Goal: Information Seeking & Learning: Check status

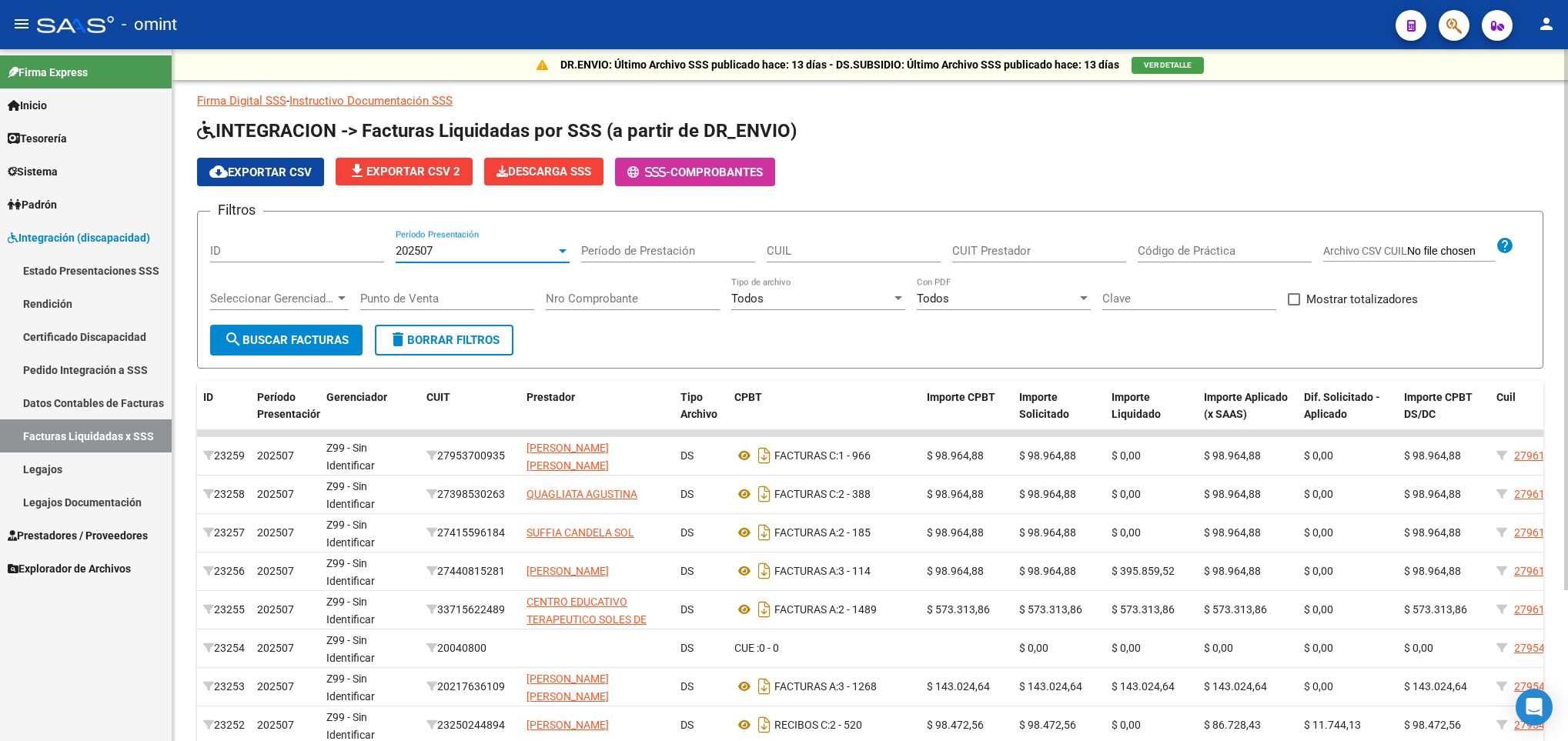
click at [489, 245] on div "202507" at bounding box center [475, 251] width 160 height 14
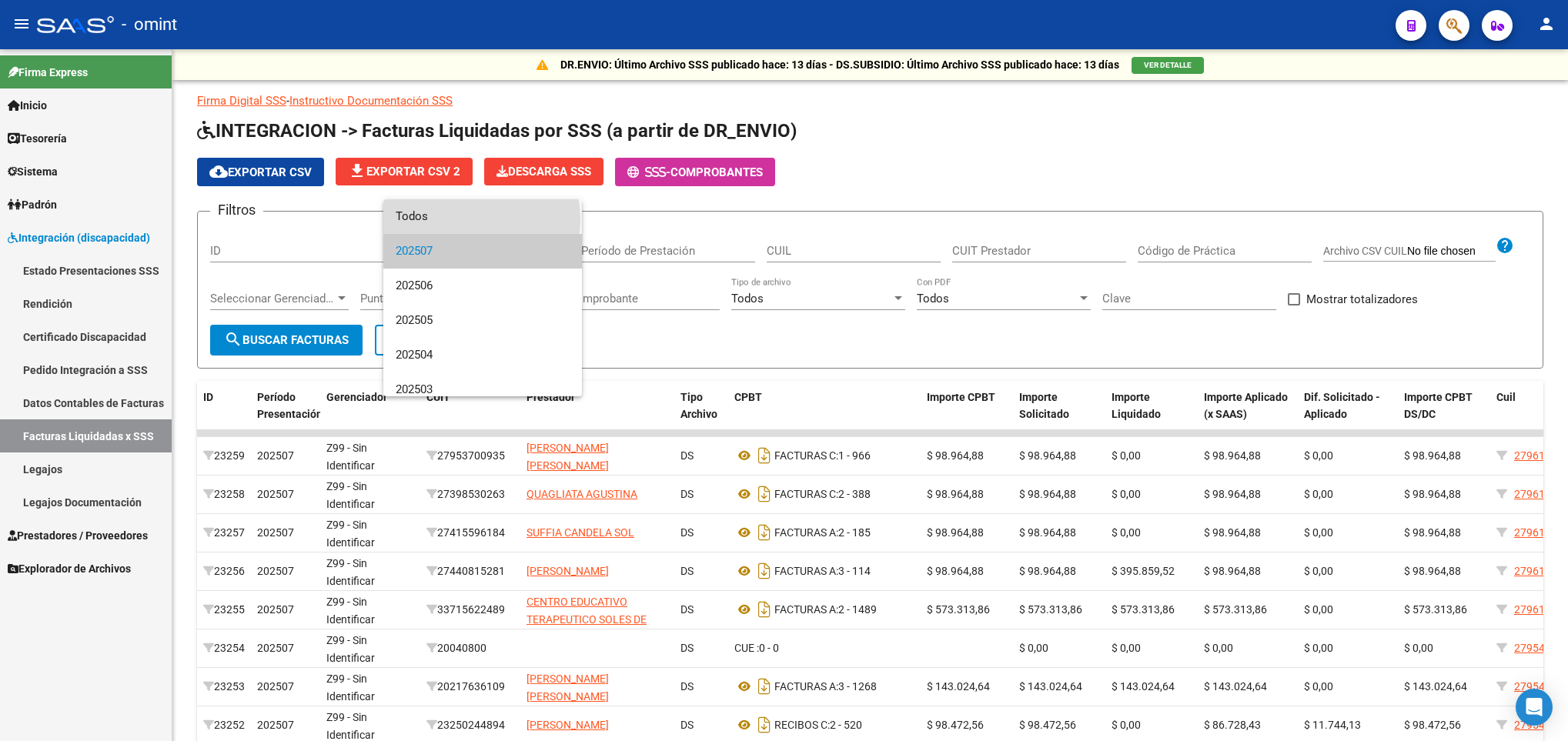
click at [481, 219] on span "Todos" at bounding box center [482, 216] width 174 height 34
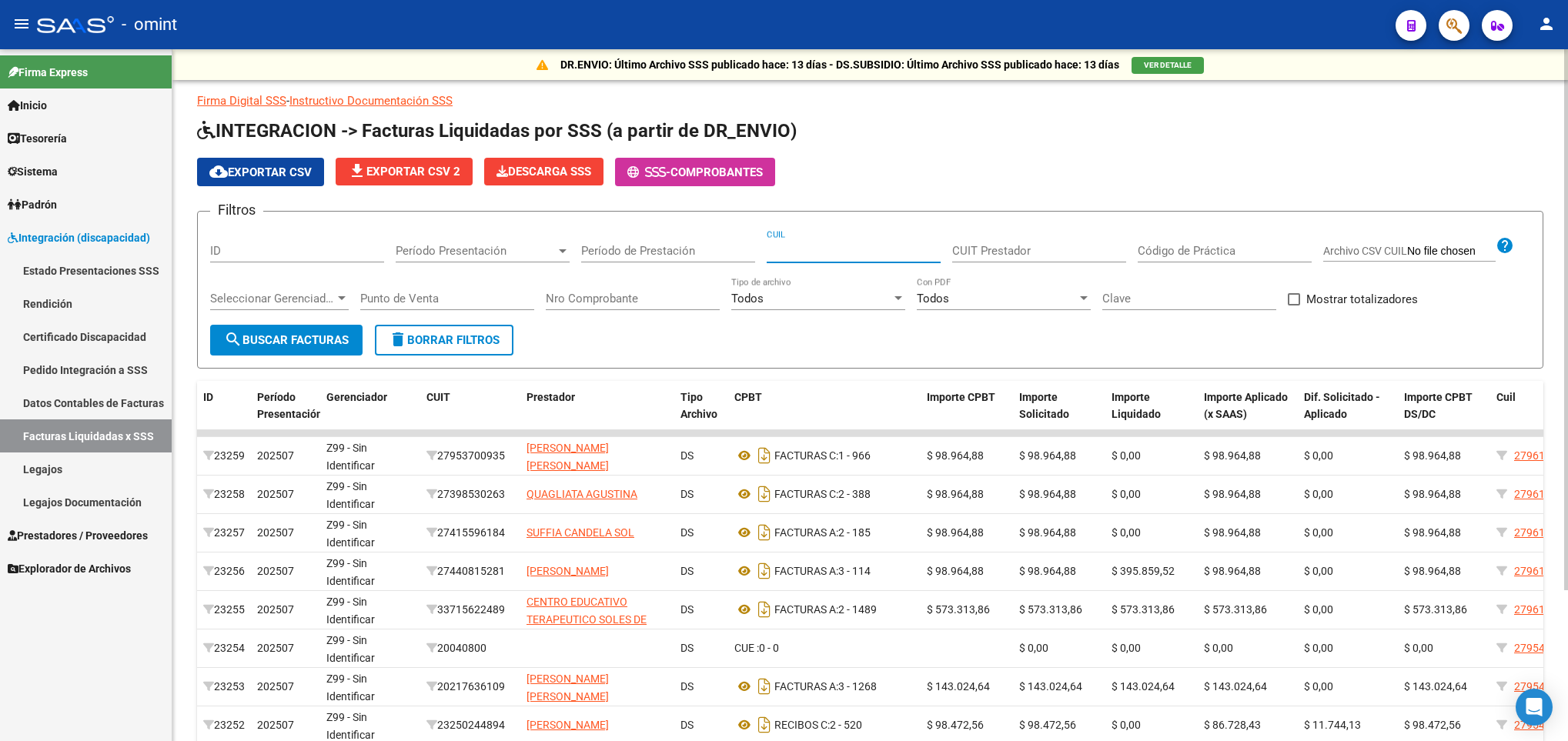
click at [840, 256] on input "CUIL" at bounding box center [853, 251] width 174 height 14
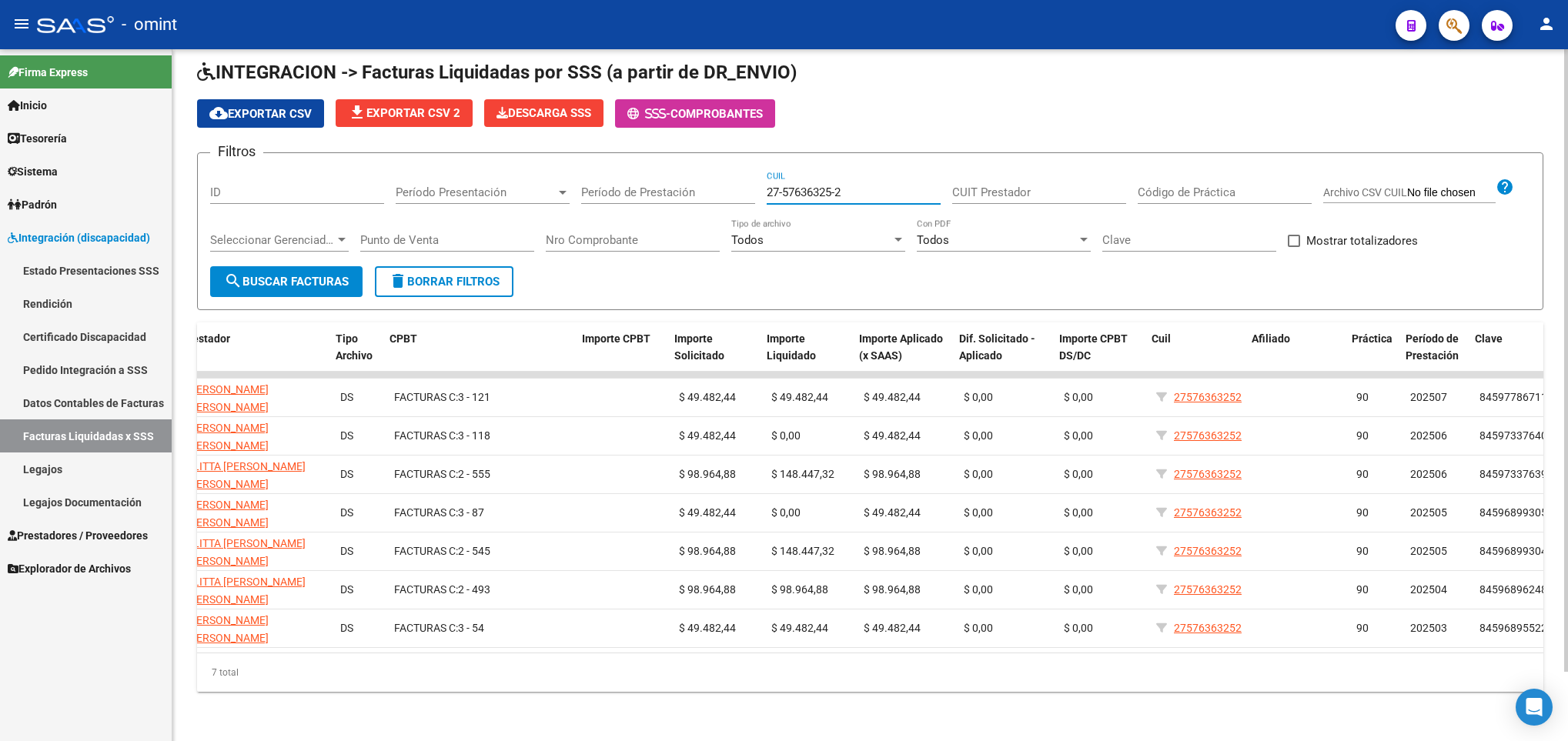
scroll to position [0, 386]
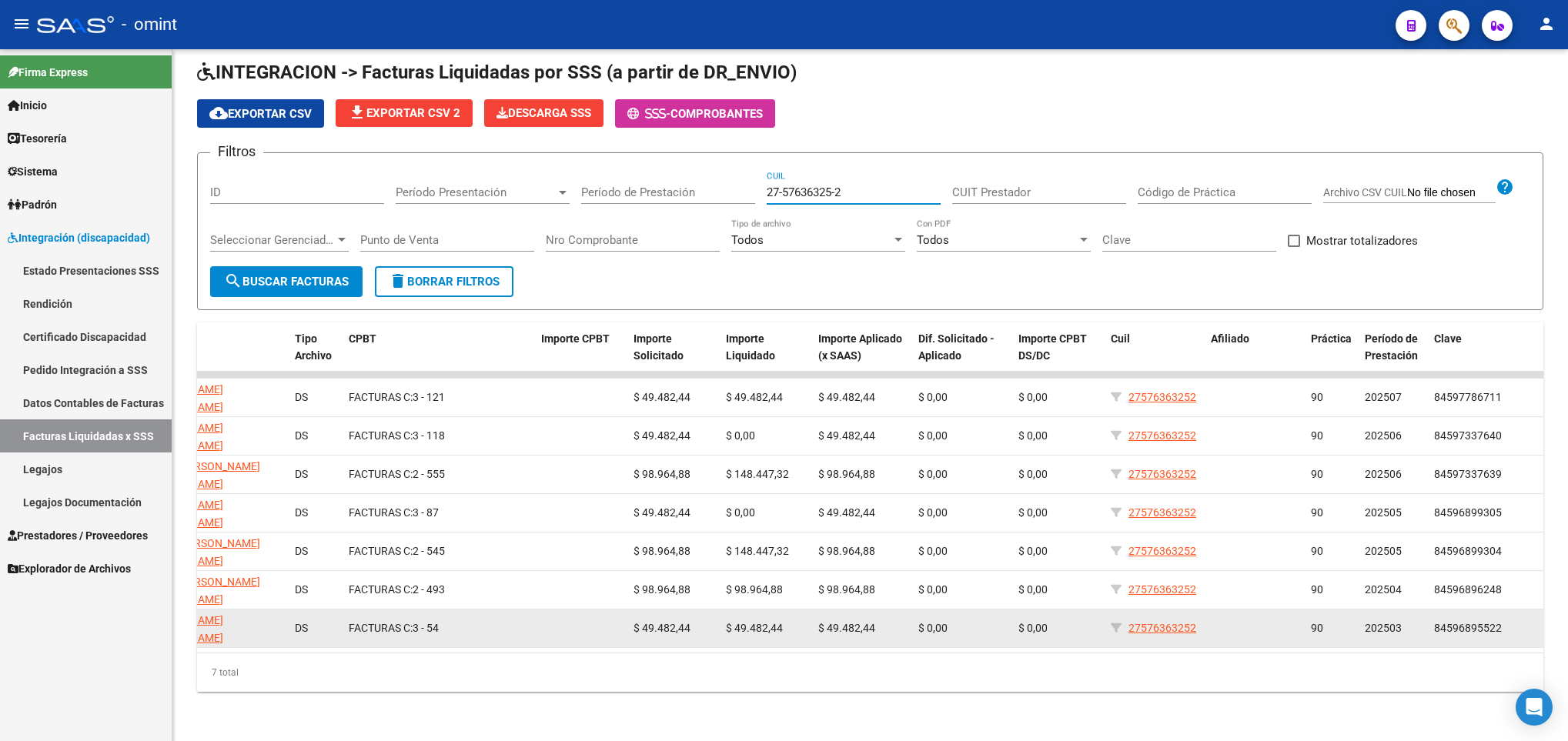
type input "27-57636325-2"
drag, startPoint x: 1224, startPoint y: 612, endPoint x: 1215, endPoint y: 620, distance: 12.0
click at [1148, 620] on div "12059 202505 27390084612 SAVASTANO HIDALGO PAULA DANIELA DS FACTURAS C: 3 - 54 …" at bounding box center [677, 629] width 1732 height 39
drag, startPoint x: 1192, startPoint y: 614, endPoint x: 1146, endPoint y: 623, distance: 46.9
click at [1146, 623] on div "12059 202505 27390084612 SAVASTANO HIDALGO PAULA DANIELA DS FACTURAS C: 3 - 54 …" at bounding box center [677, 629] width 1732 height 39
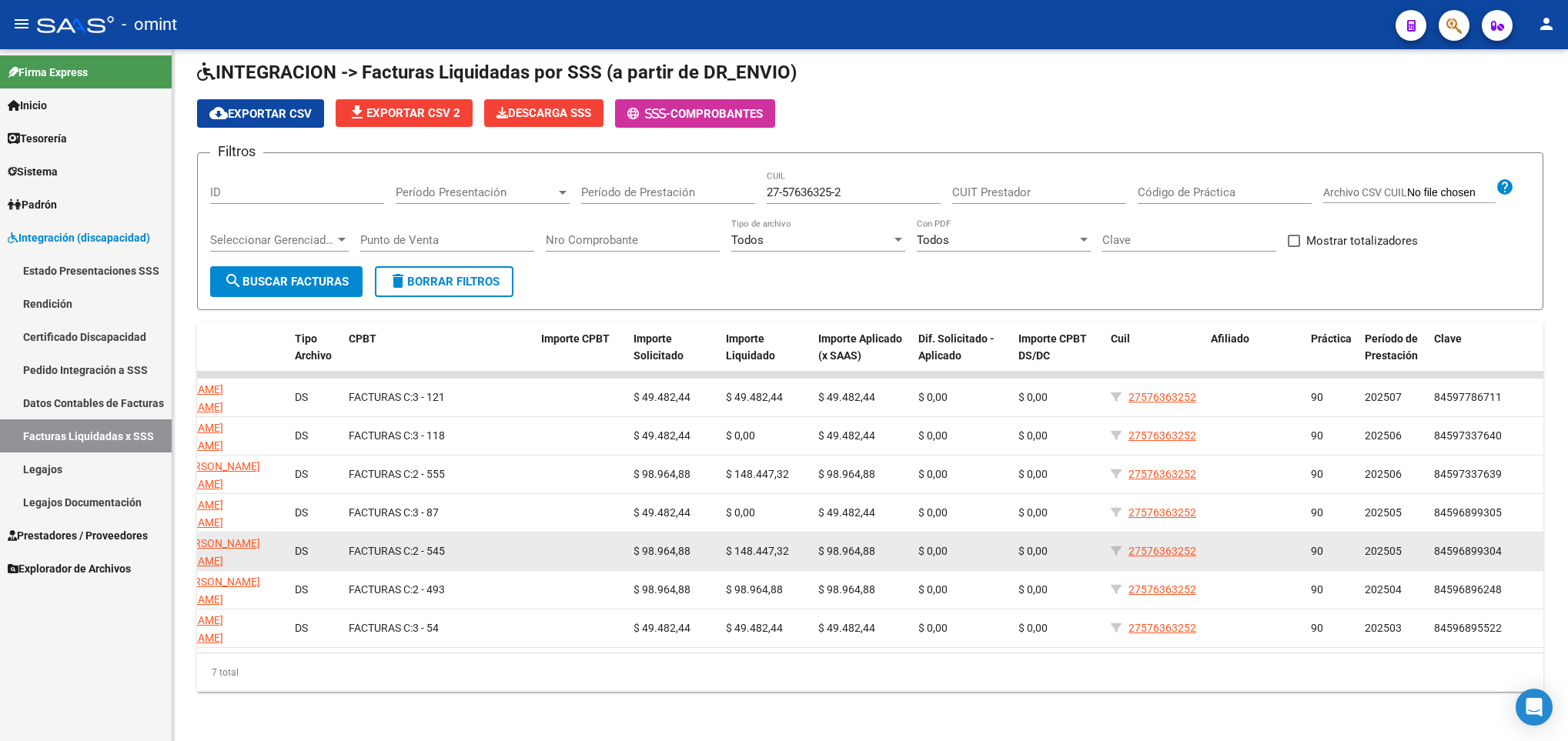
drag, startPoint x: 1206, startPoint y: 533, endPoint x: 1134, endPoint y: 547, distance: 73.3
click at [1134, 547] on div "15841 202505 27255787166 ALITTA VALERIA ADRIANA DS FACTURAS C: 2 - 545 $ 98.964…" at bounding box center [677, 552] width 1732 height 39
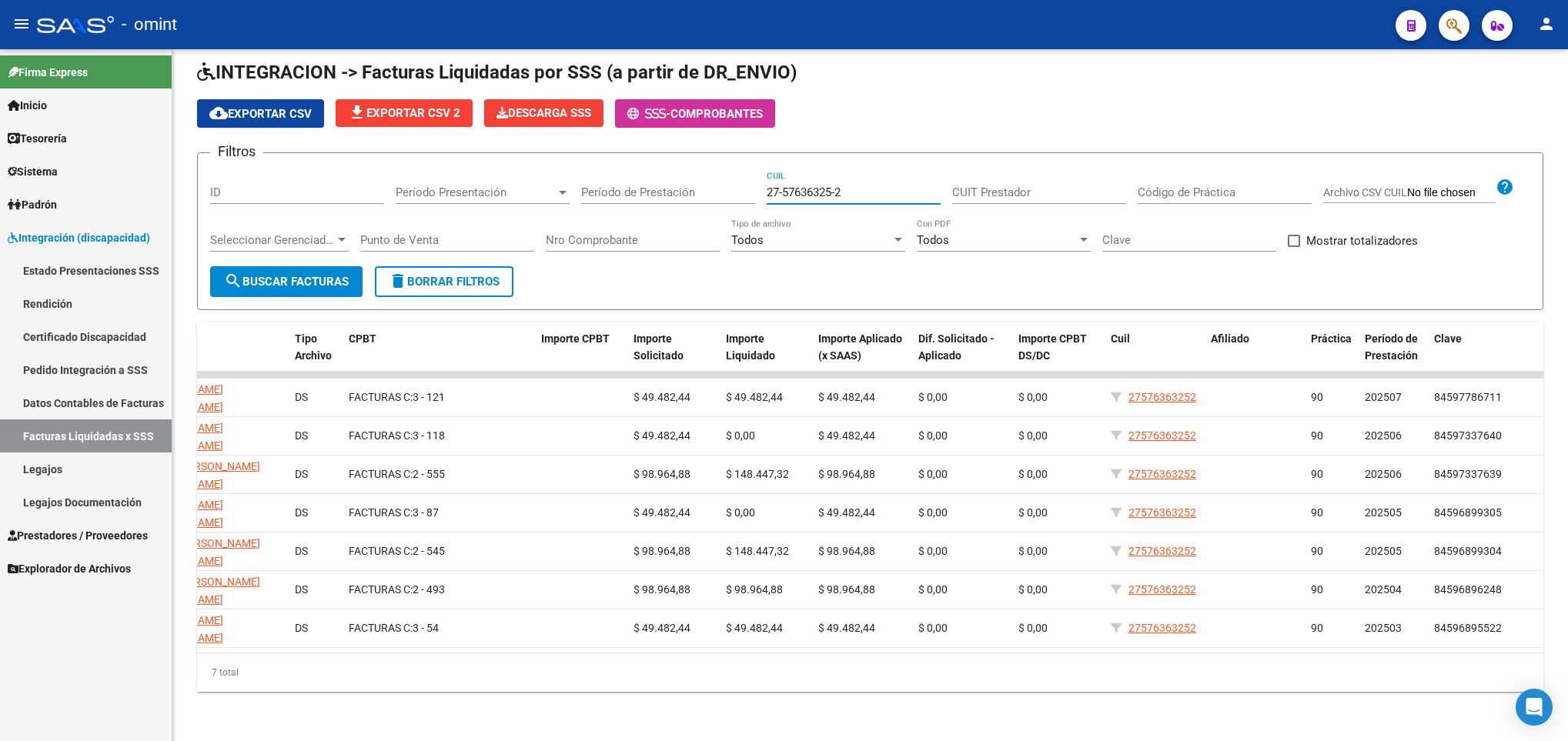
drag, startPoint x: 859, startPoint y: 173, endPoint x: 668, endPoint y: 174, distance: 191.0
click at [668, 174] on div "Filtros ID Período Presentación Período Presentación Período de Prestación 27-5…" at bounding box center [870, 216] width 1320 height 101
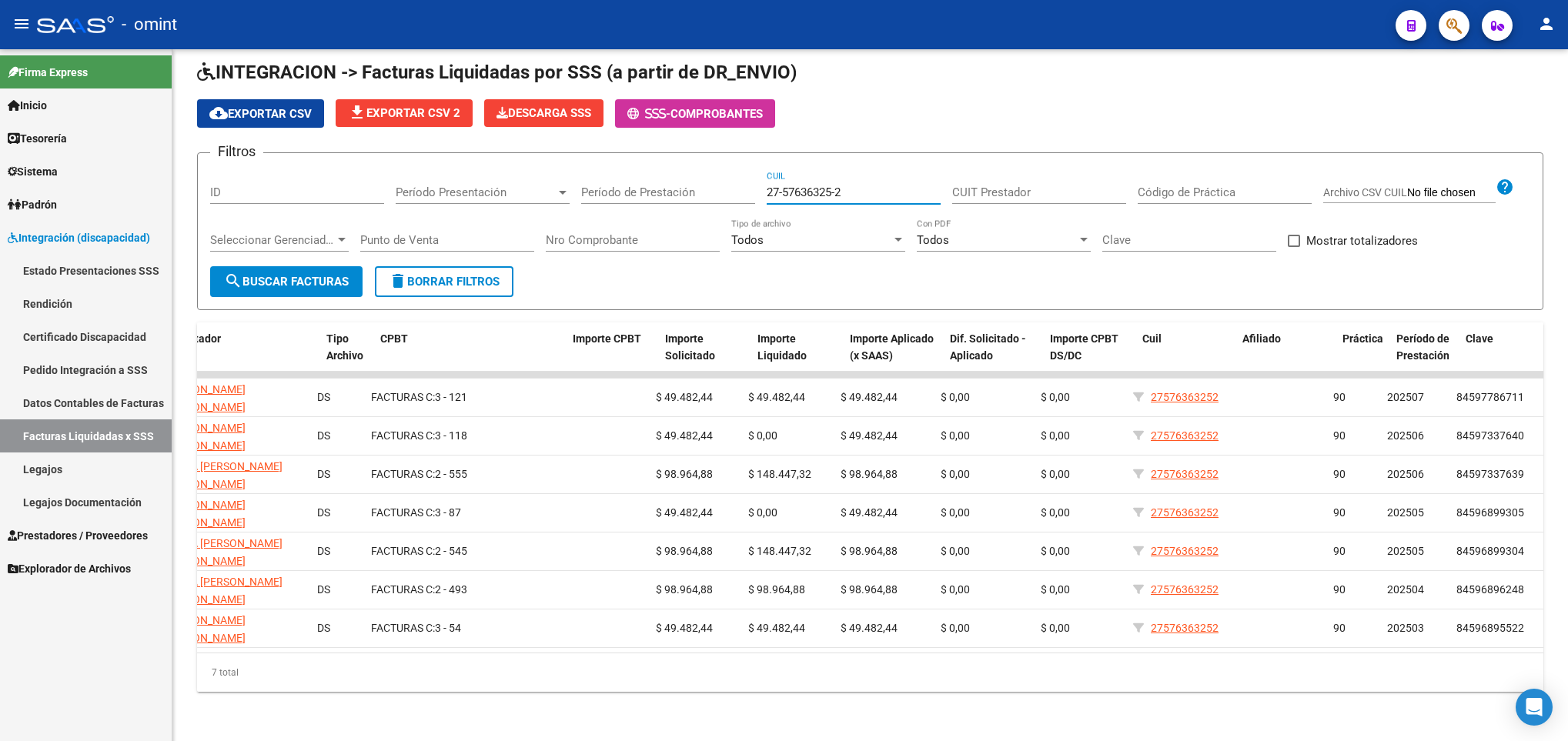
scroll to position [0, 370]
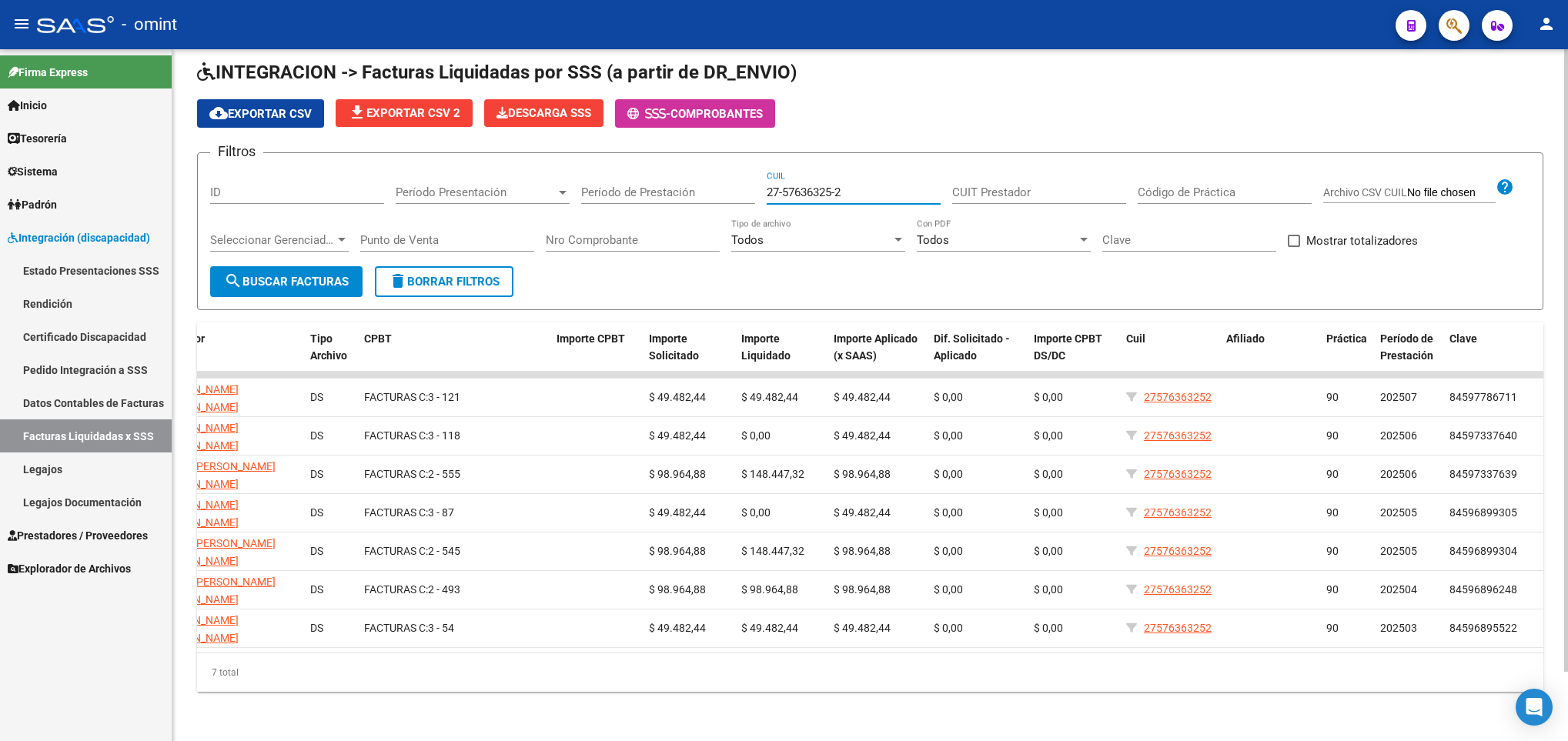
drag, startPoint x: 887, startPoint y: 169, endPoint x: 591, endPoint y: 174, distance: 296.0
click at [591, 174] on div "Filtros ID Período Presentación Período Presentación Período de Prestación 27-5…" at bounding box center [870, 216] width 1320 height 101
click at [1008, 171] on div "CUIT Prestador" at bounding box center [1039, 188] width 174 height 33
paste input "30-71712569-6"
type input "30-71712569-6"
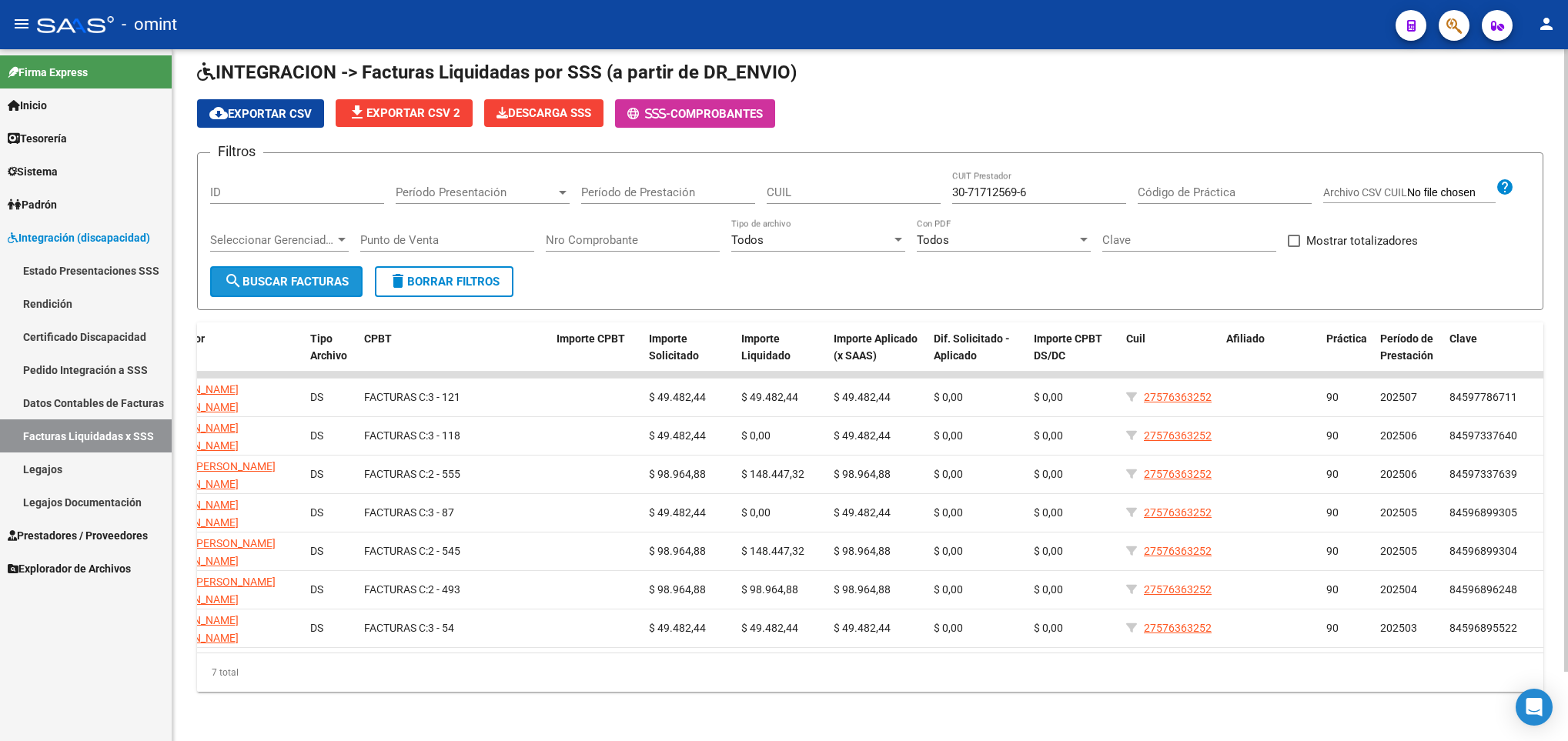
click at [311, 274] on span "search Buscar Facturas" at bounding box center [286, 281] width 125 height 14
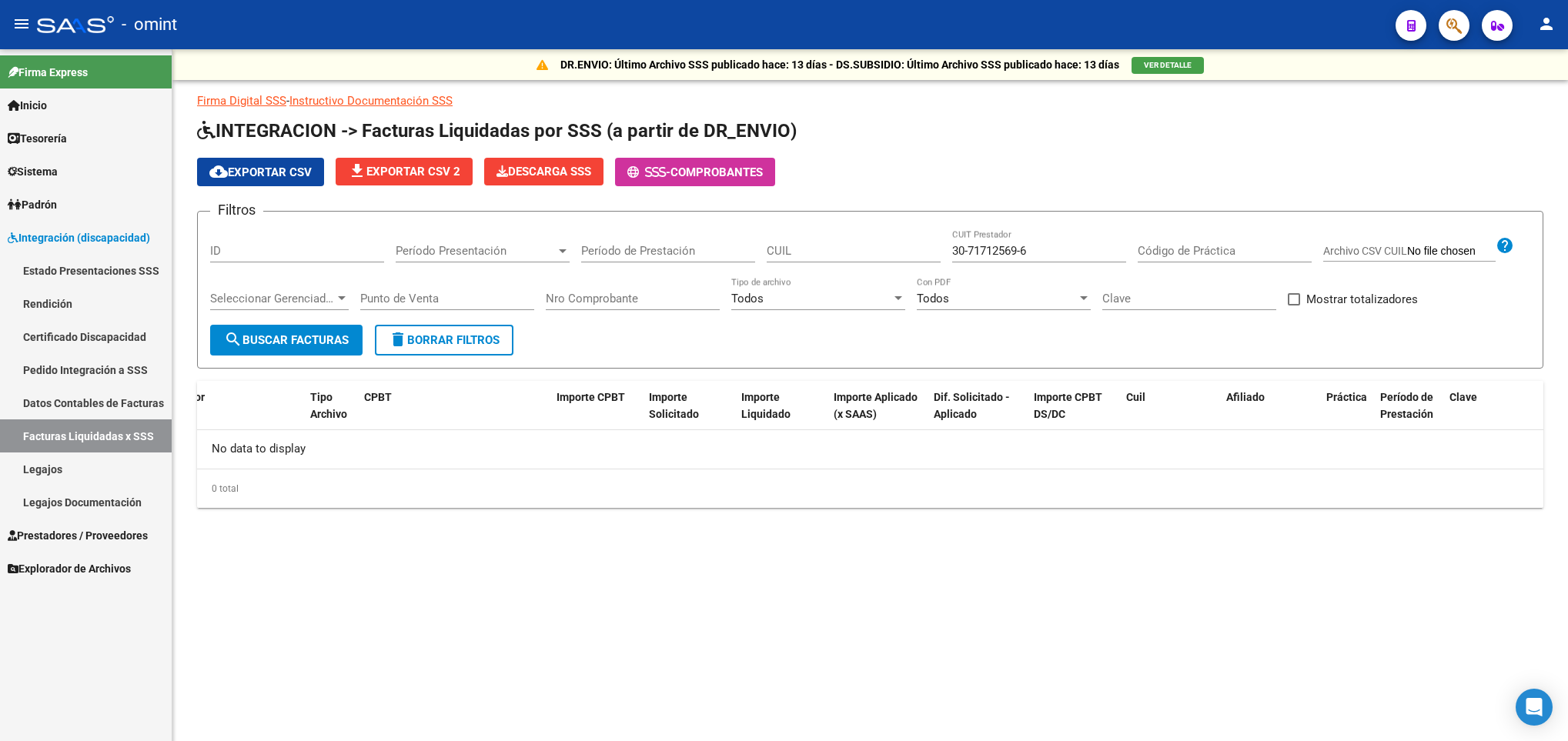
scroll to position [0, 0]
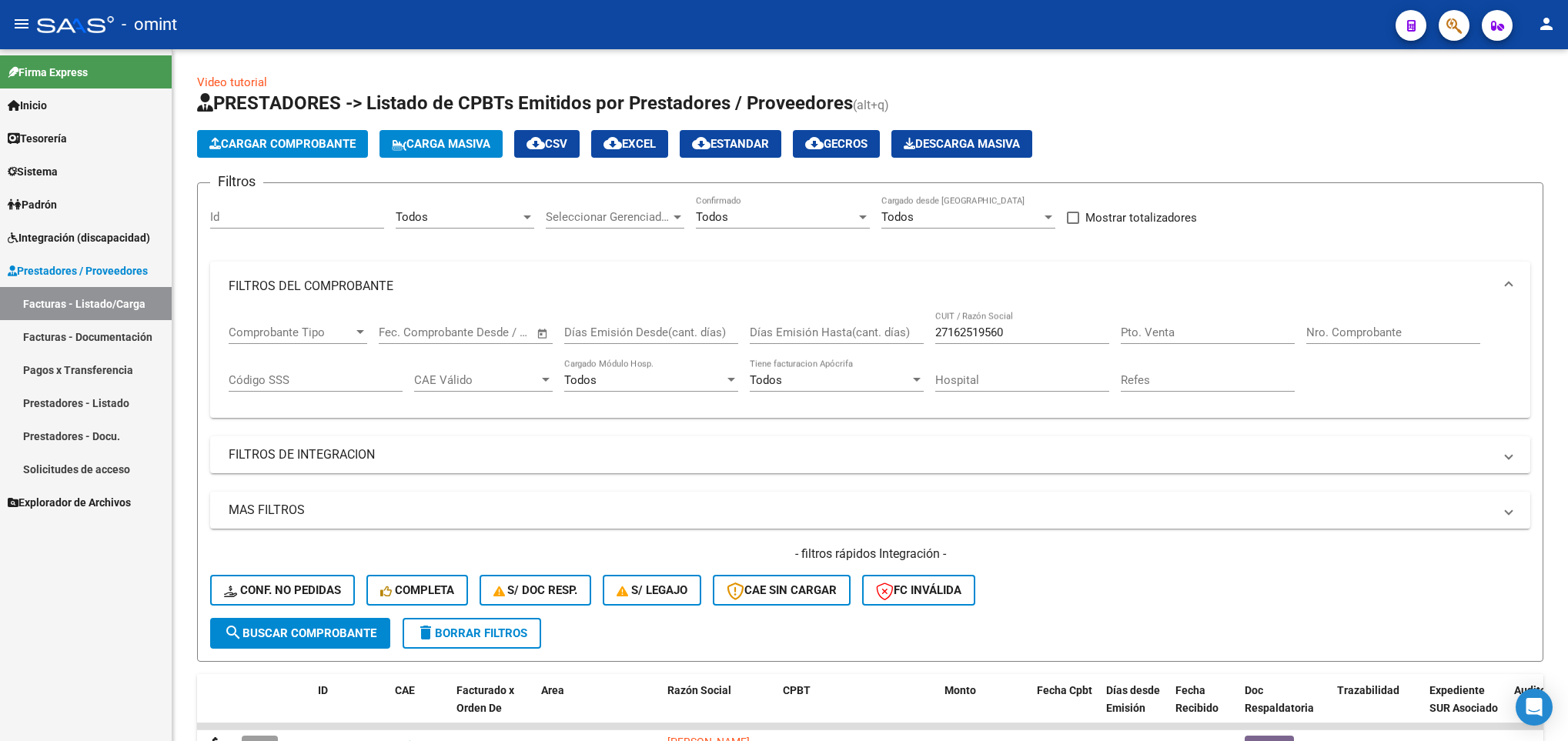
scroll to position [179, 0]
